Goal: Navigation & Orientation: Find specific page/section

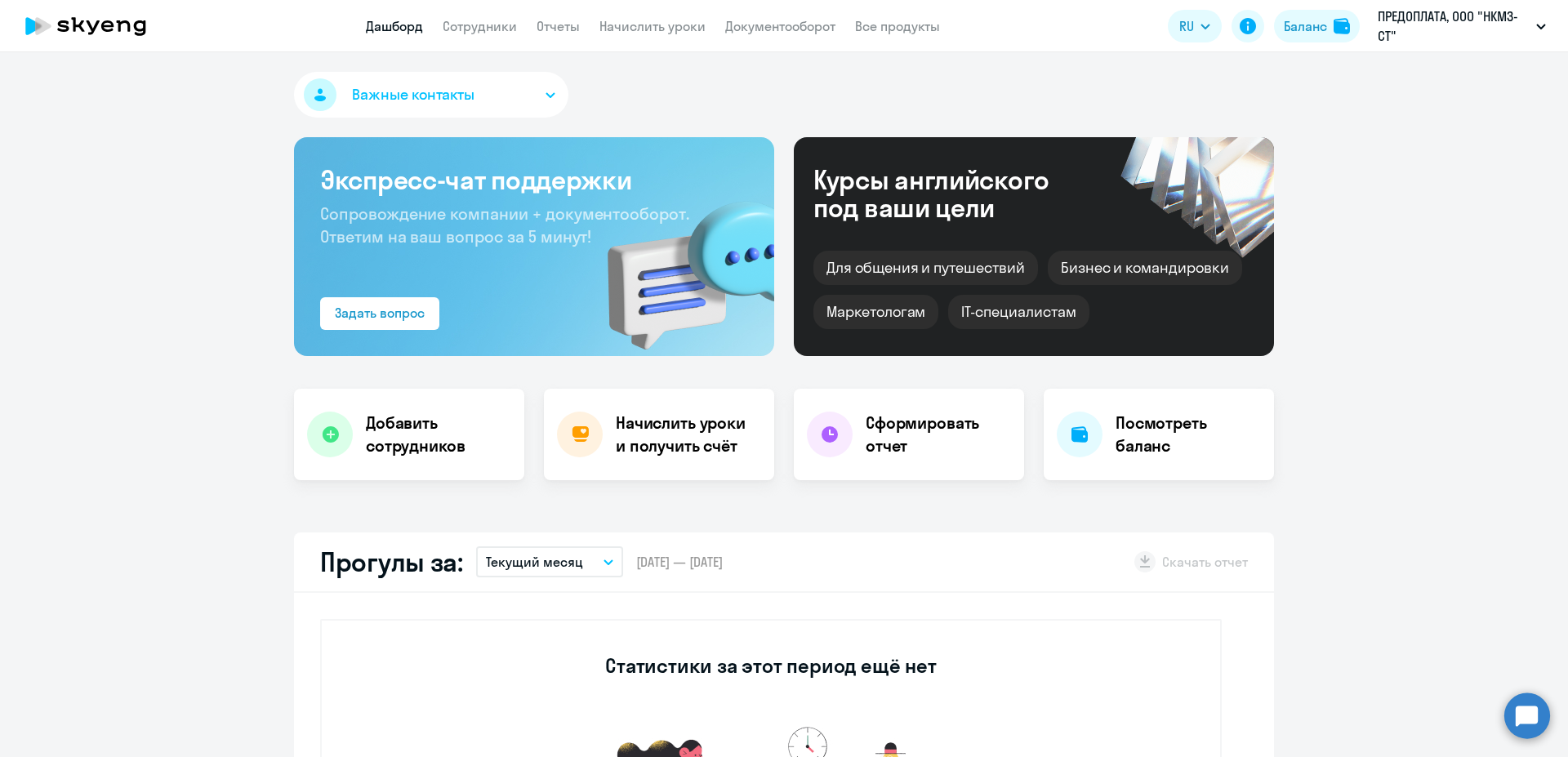
select select "30"
click at [492, 29] on link "Сотрудники" at bounding box center [480, 25] width 74 height 17
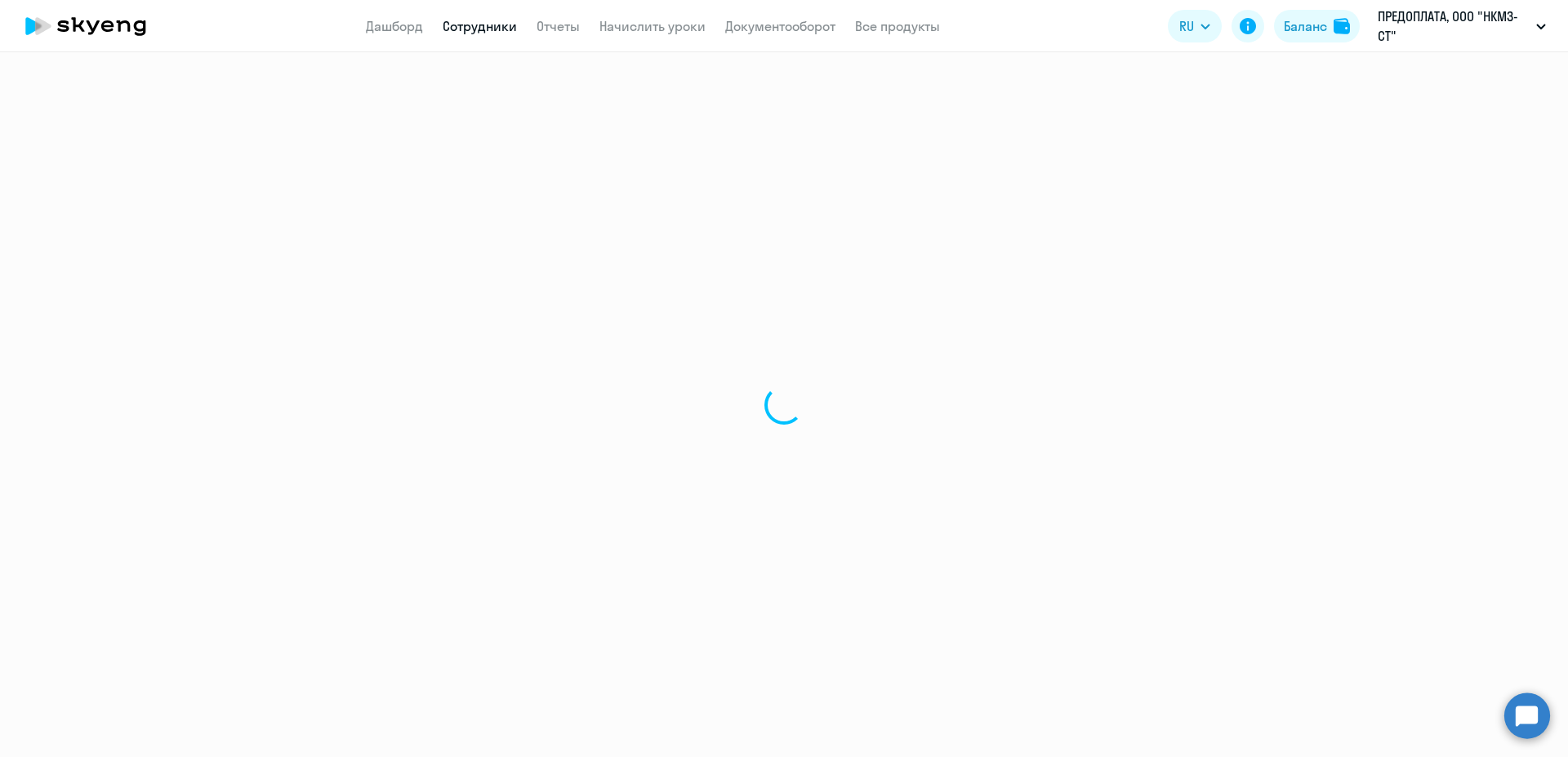
select select "30"
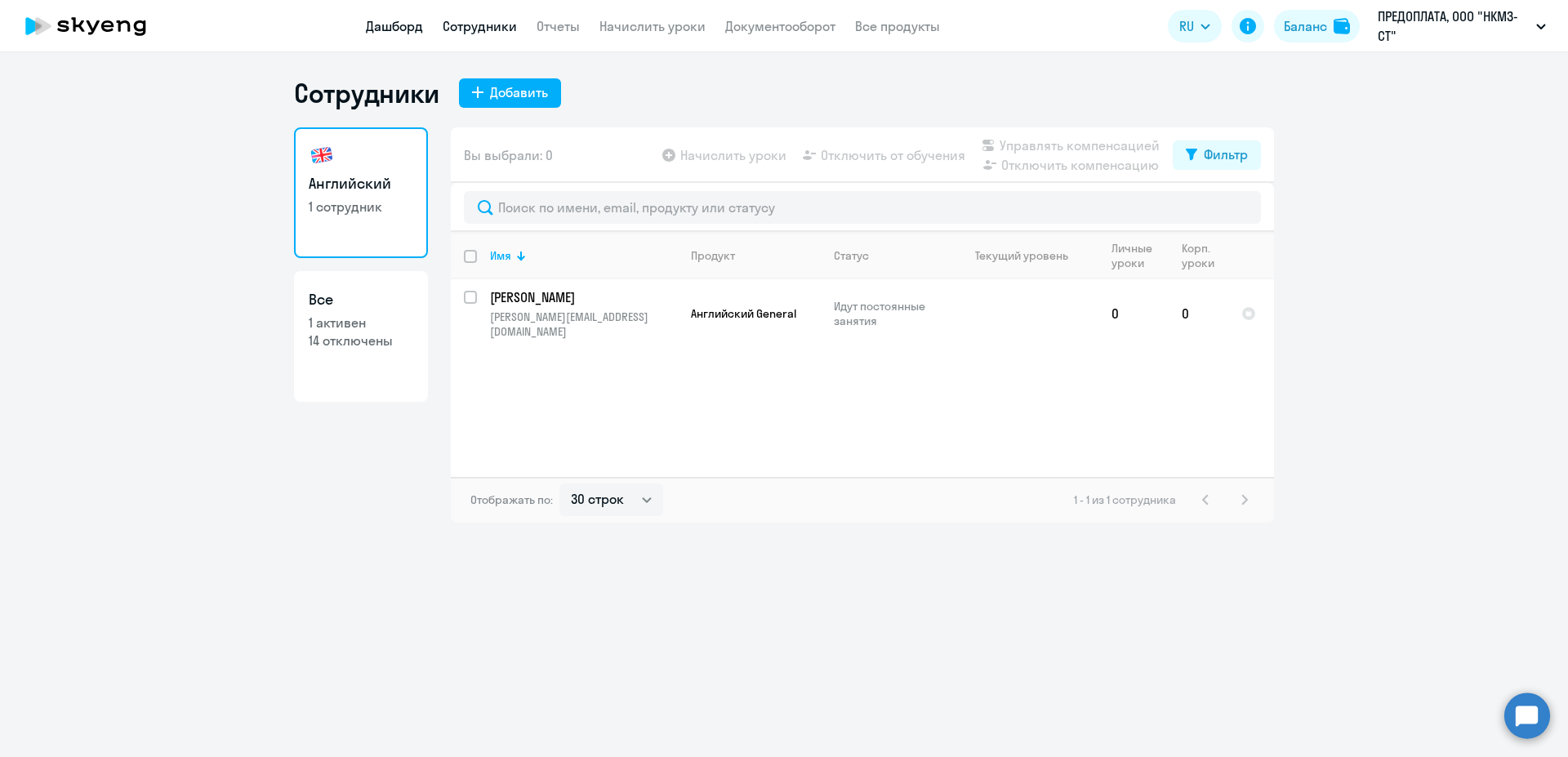
click at [380, 29] on link "Дашборд" at bounding box center [394, 25] width 57 height 17
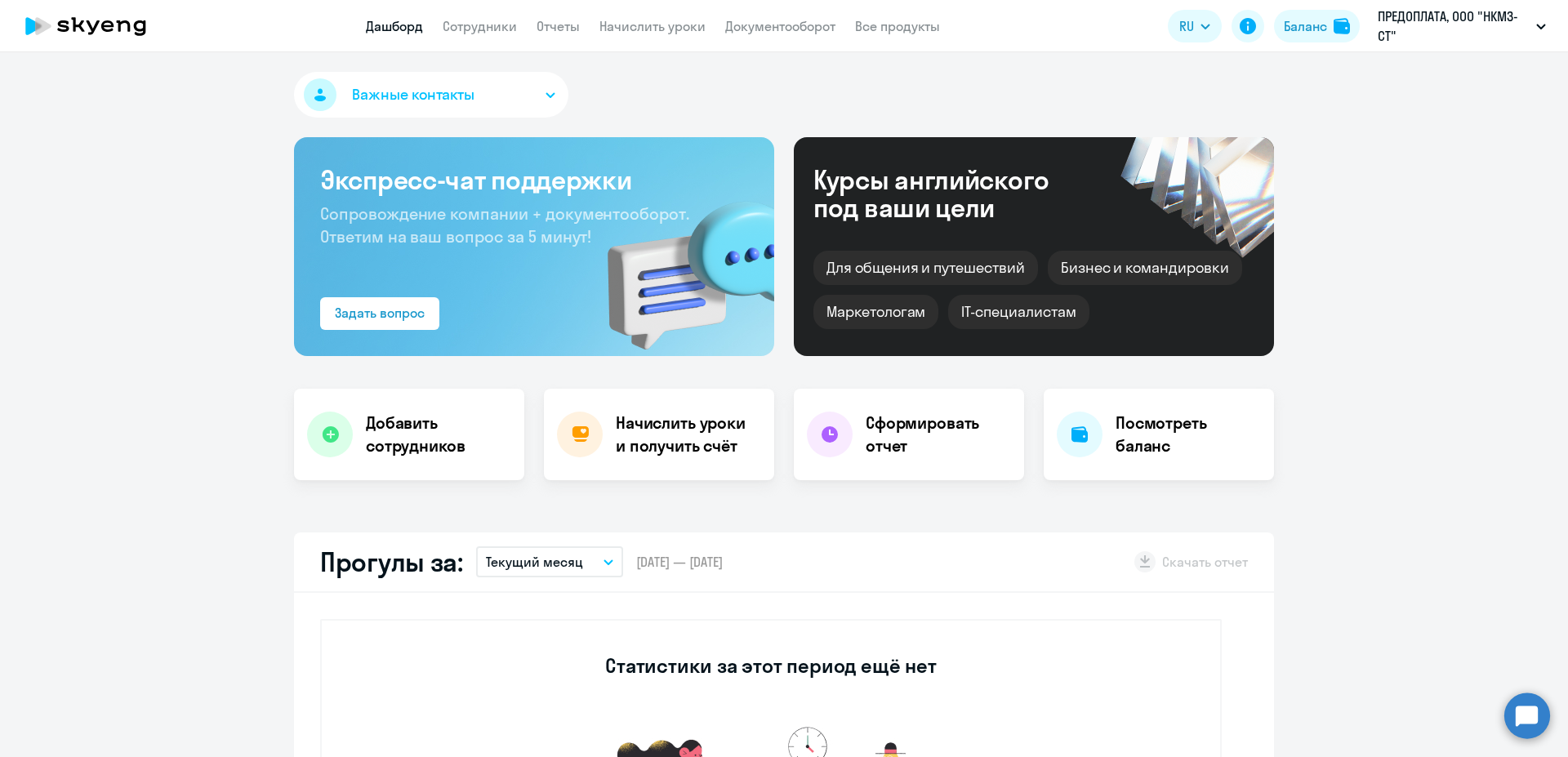
select select "30"
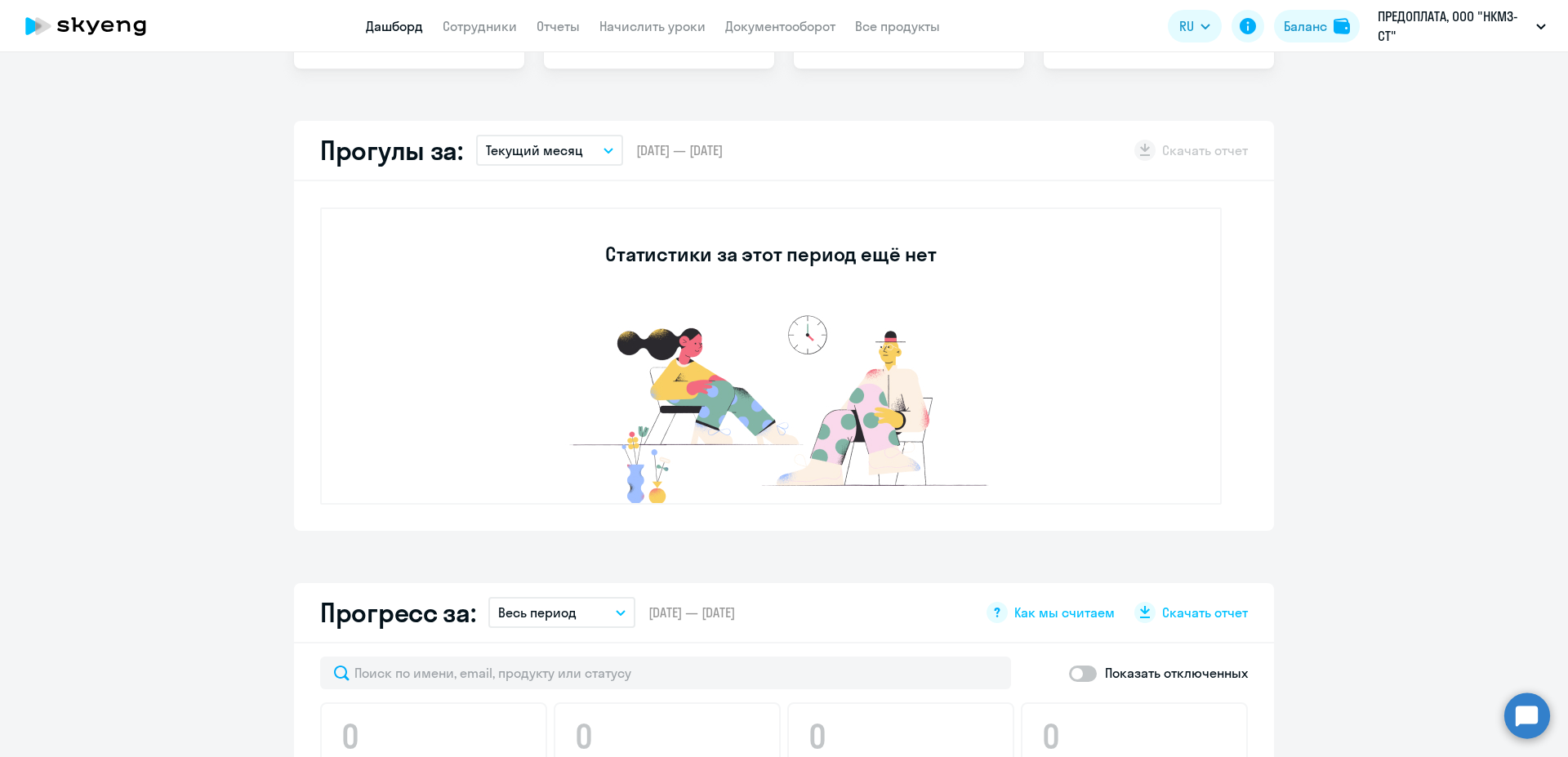
scroll to position [823, 0]
